Goal: Task Accomplishment & Management: Manage account settings

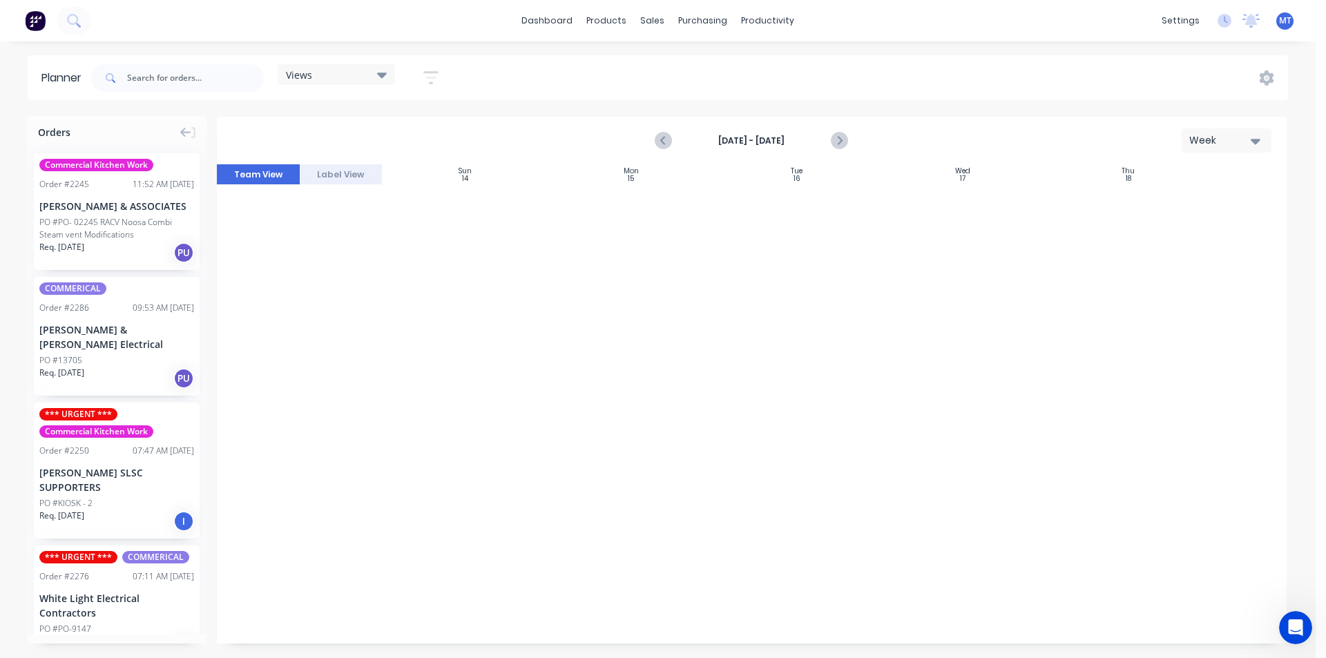
scroll to position [1327, 155]
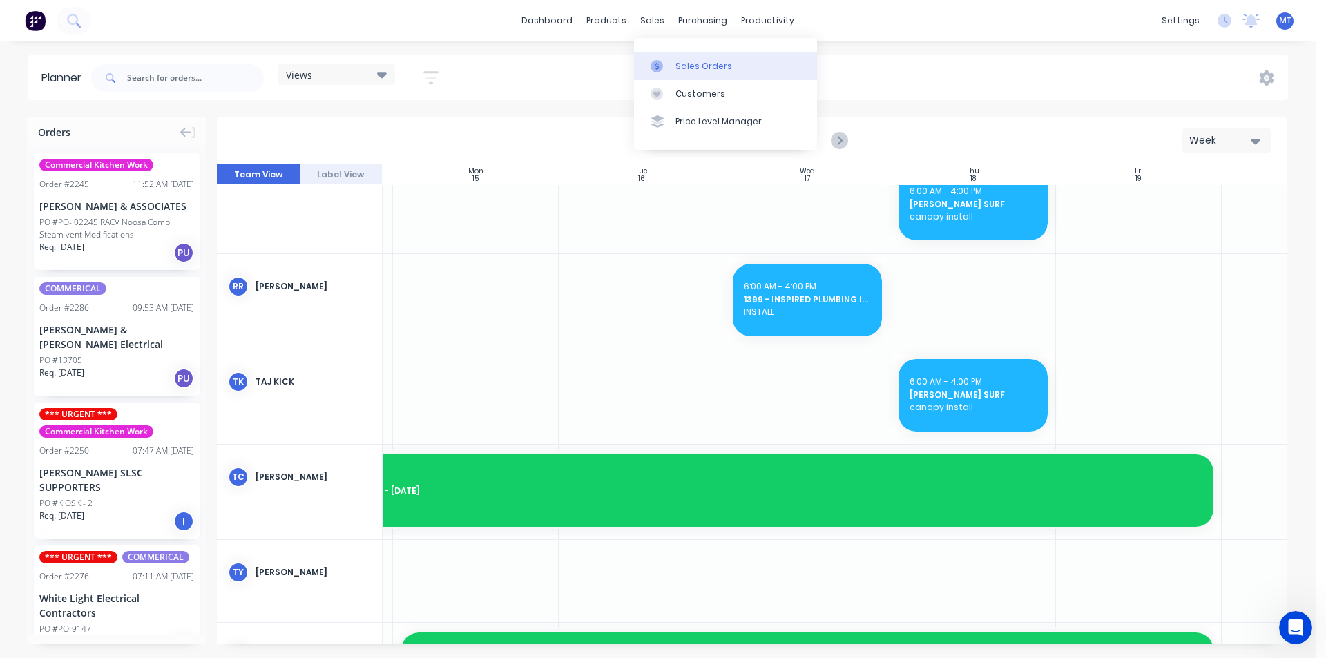
click at [694, 68] on div "Sales Orders" at bounding box center [703, 66] width 57 height 12
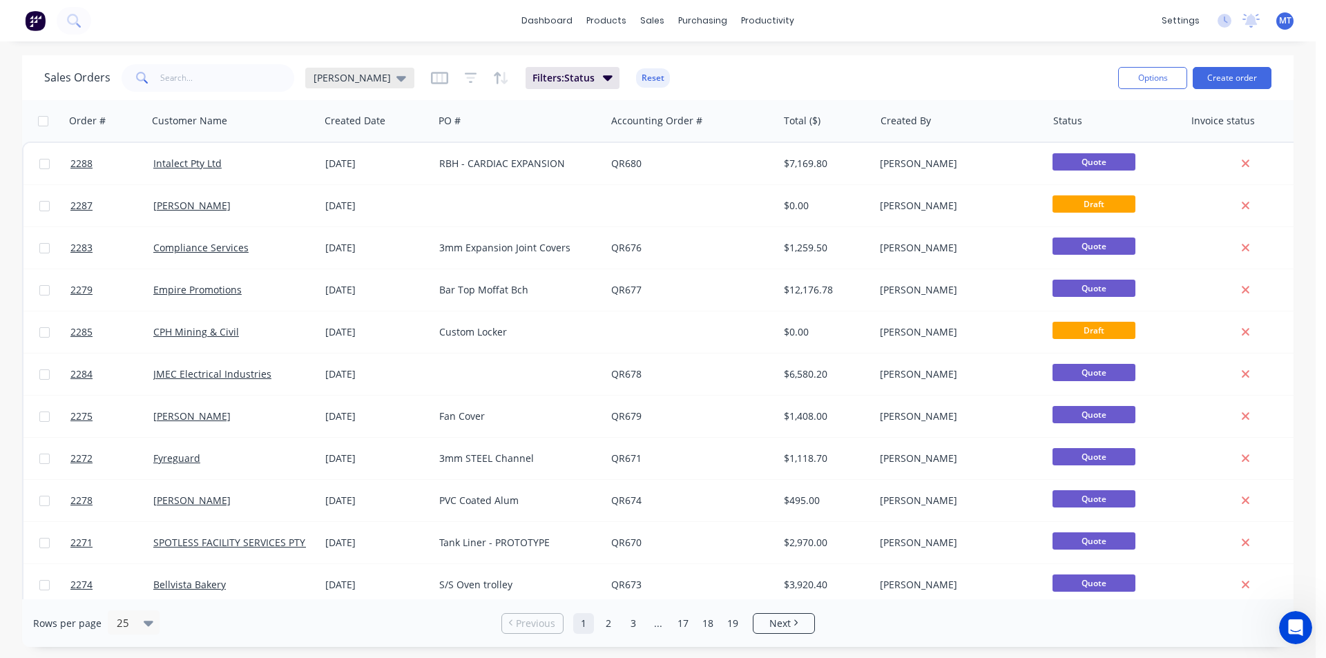
click at [396, 77] on icon at bounding box center [401, 79] width 10 height 6
click at [327, 193] on button "None" at bounding box center [387, 196] width 157 height 16
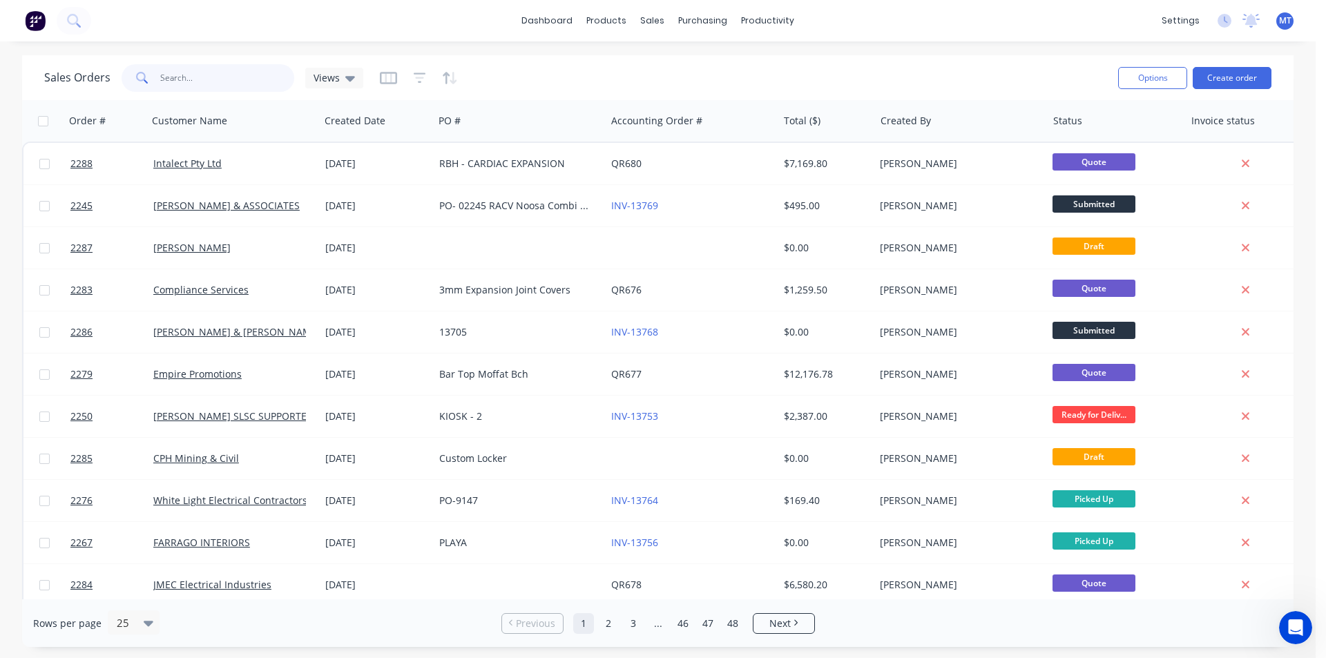
click at [222, 83] on input "text" at bounding box center [227, 78] width 135 height 28
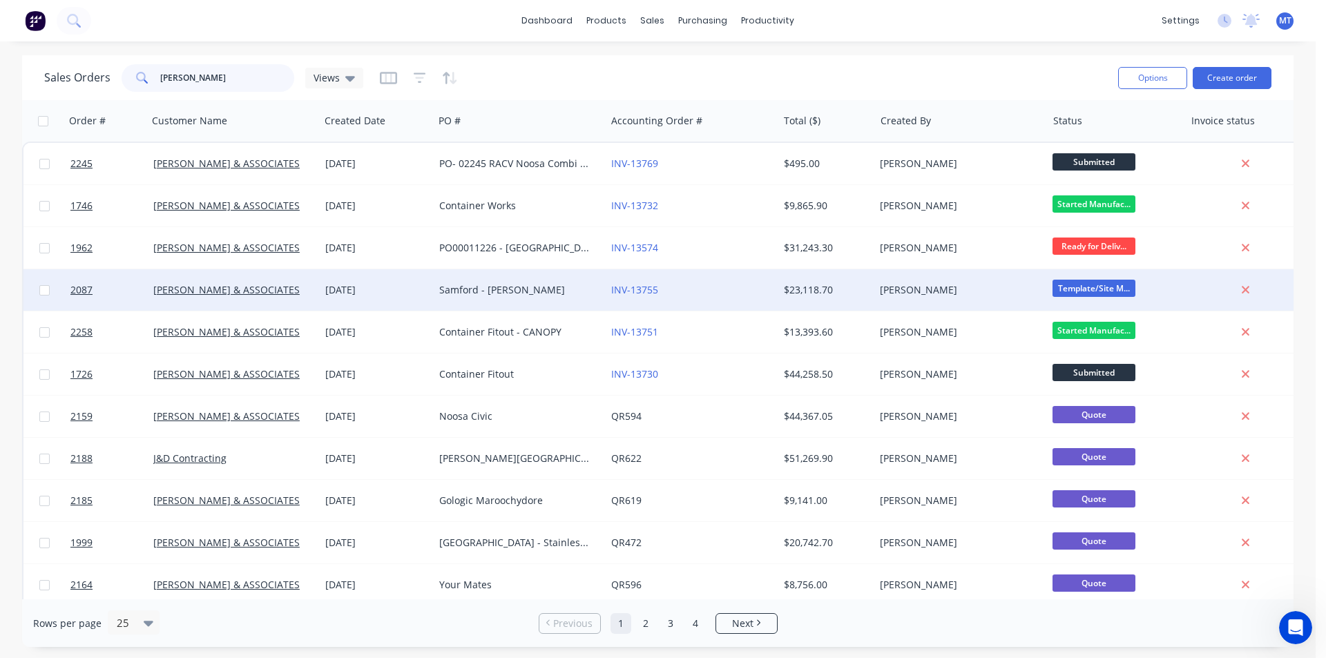
type input "[PERSON_NAME]"
click at [498, 288] on div "Samford - [PERSON_NAME]" at bounding box center [515, 290] width 153 height 14
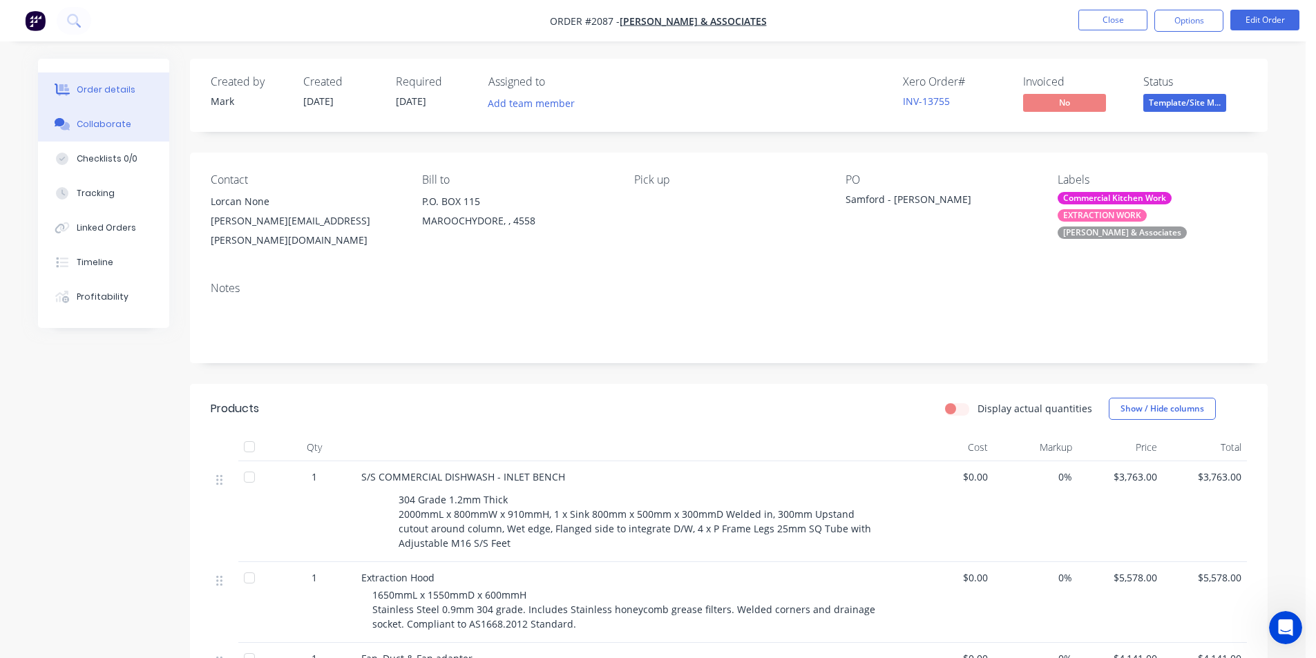
click at [122, 124] on div "Collaborate" at bounding box center [104, 124] width 55 height 12
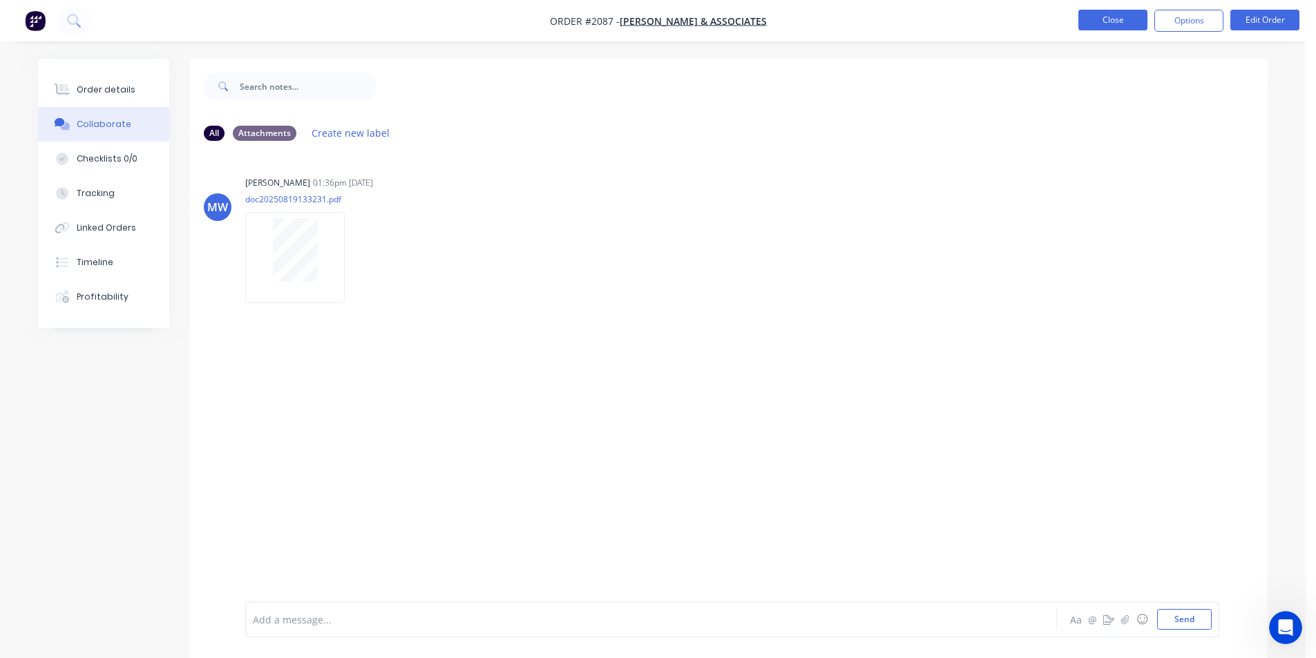
click at [1119, 22] on button "Close" at bounding box center [1112, 20] width 69 height 21
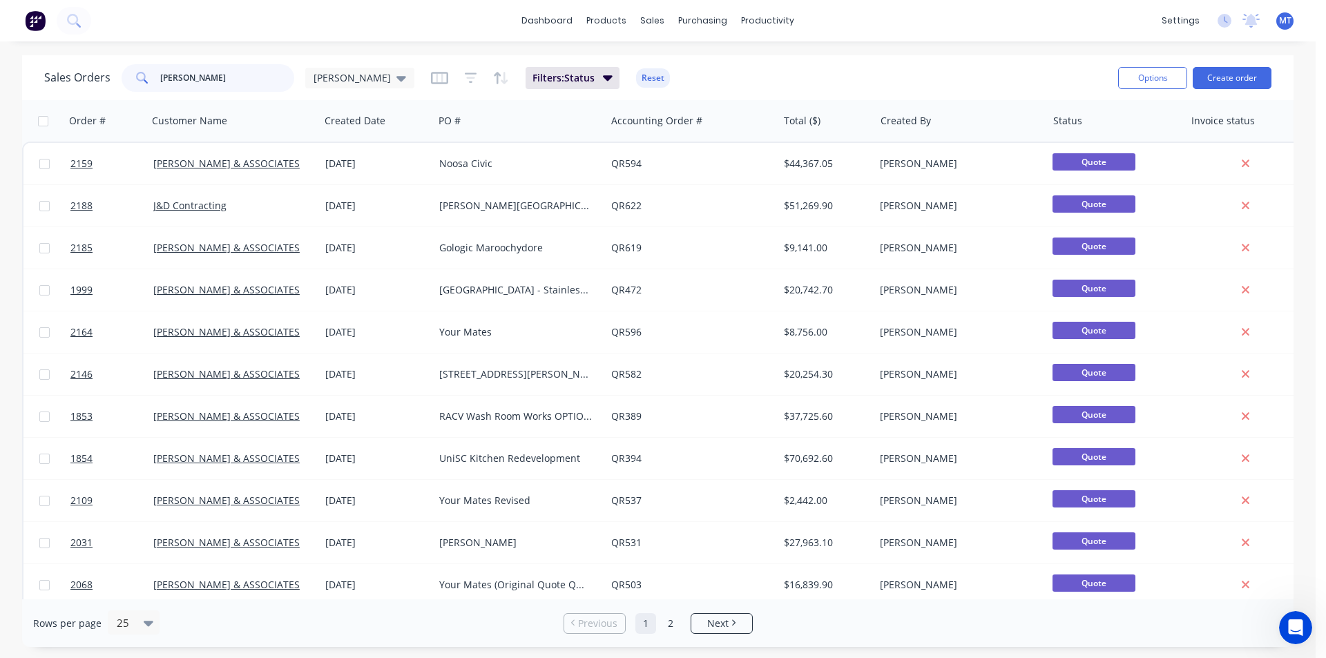
click at [193, 73] on input "[PERSON_NAME]" at bounding box center [227, 78] width 135 height 28
type input "h"
